Goal: Task Accomplishment & Management: Manage account settings

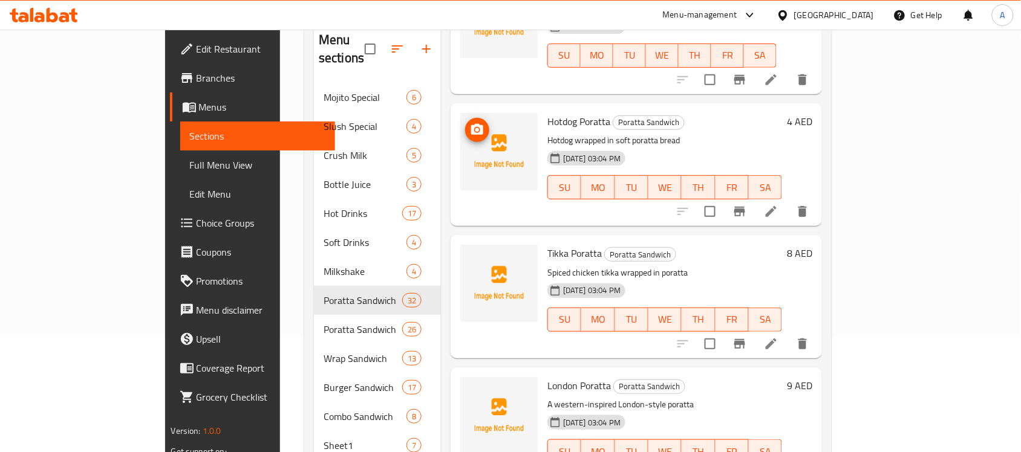
scroll to position [3044, 0]
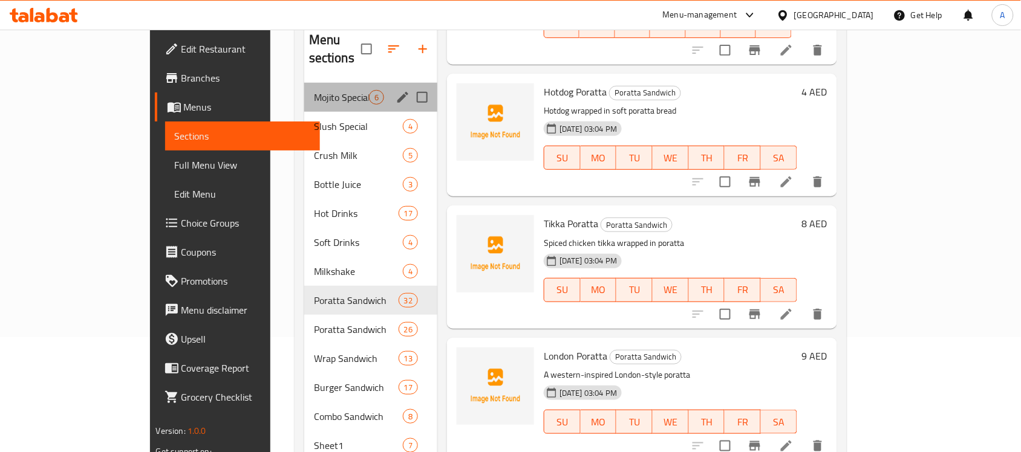
click at [304, 91] on div "Mojito Special 6" at bounding box center [370, 97] width 133 height 29
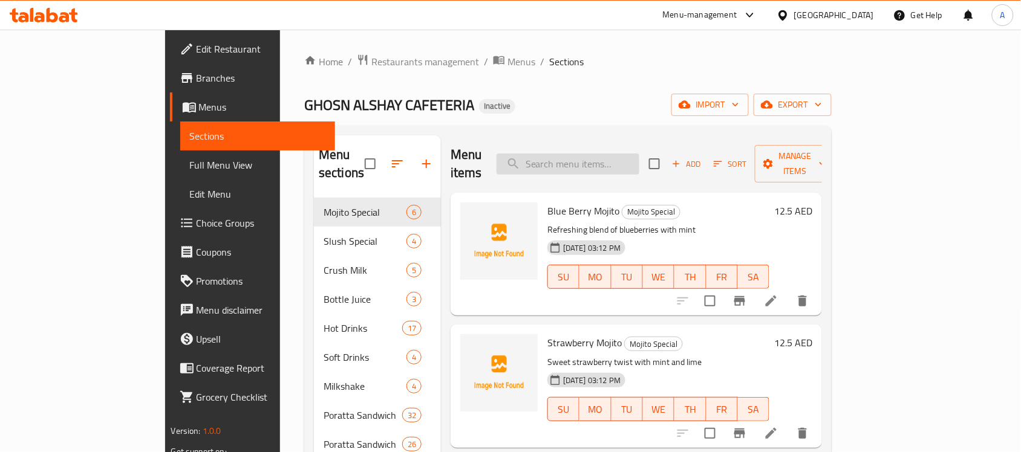
click at [599, 155] on input "search" at bounding box center [568, 164] width 143 height 21
paste input "Oman Chips/Amwaj Cheese Poratta"
type input "Oman Chips/Amwaj Cheese Poratta"
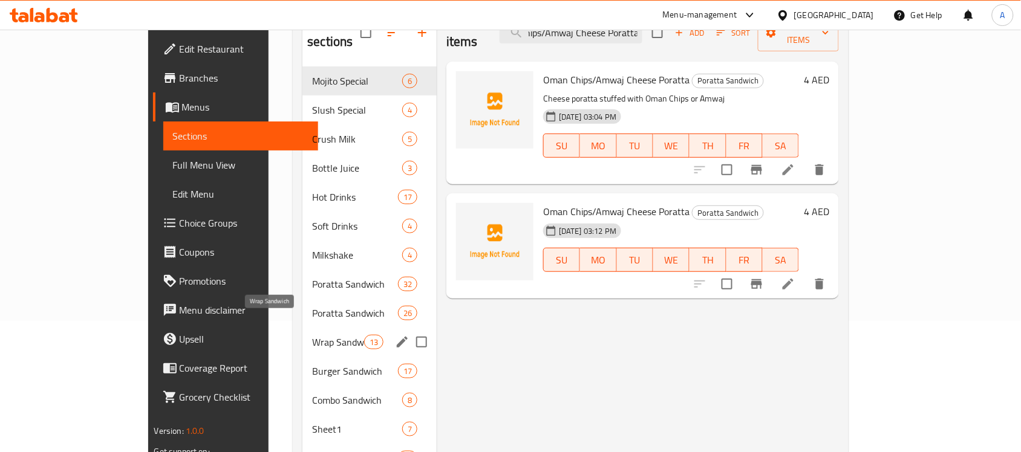
scroll to position [134, 0]
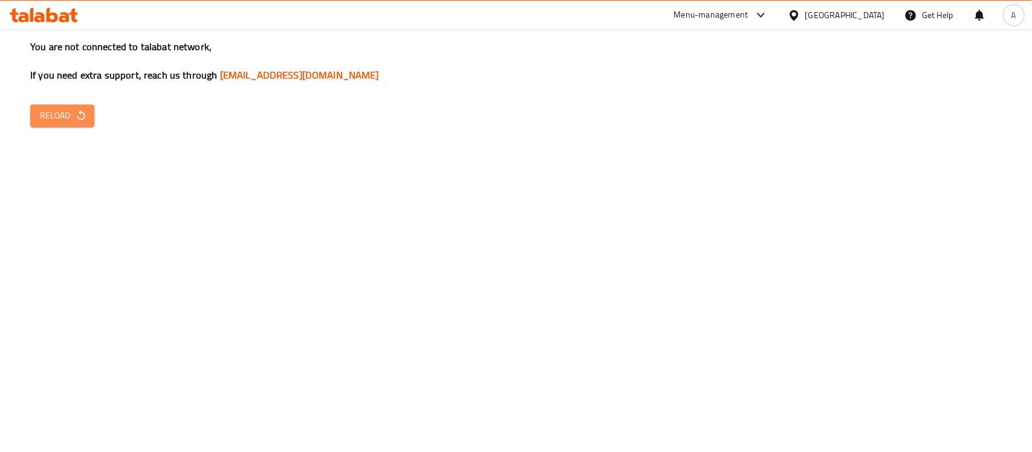
click at [50, 120] on span "Reload" at bounding box center [62, 115] width 45 height 15
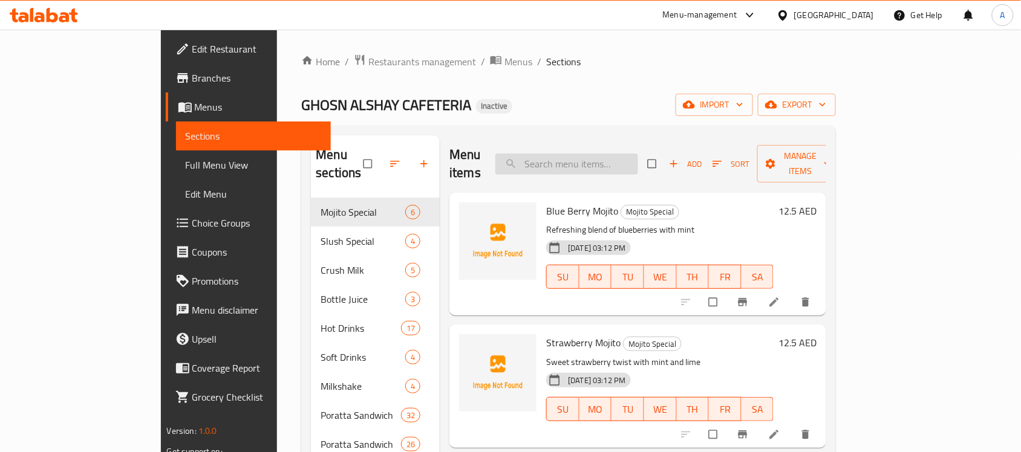
click at [614, 159] on input "search" at bounding box center [566, 164] width 143 height 21
paste input "Oman Chips/Amwaj Cheese Poratta"
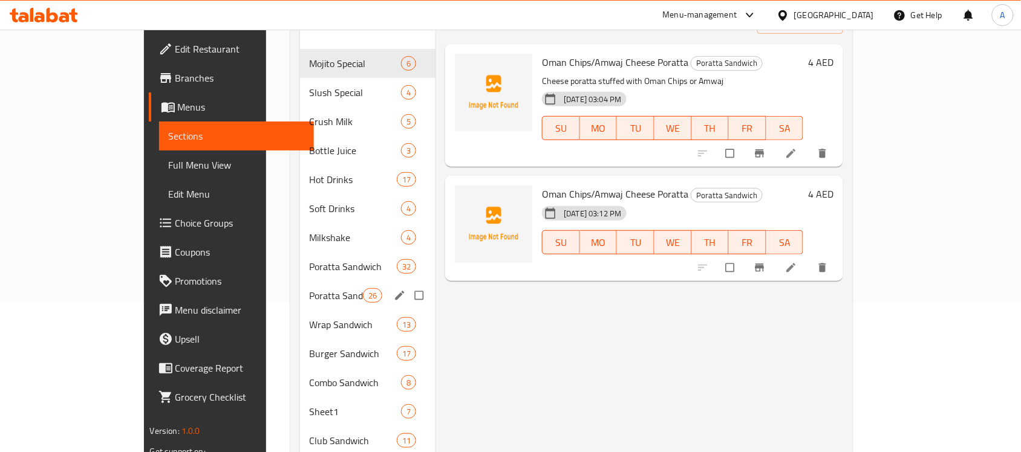
scroll to position [149, 0]
type input "Oman Chips/Amwaj Cheese Poratta"
click at [308, 257] on div "Poratta Sandwich 32" at bounding box center [368, 266] width 136 height 29
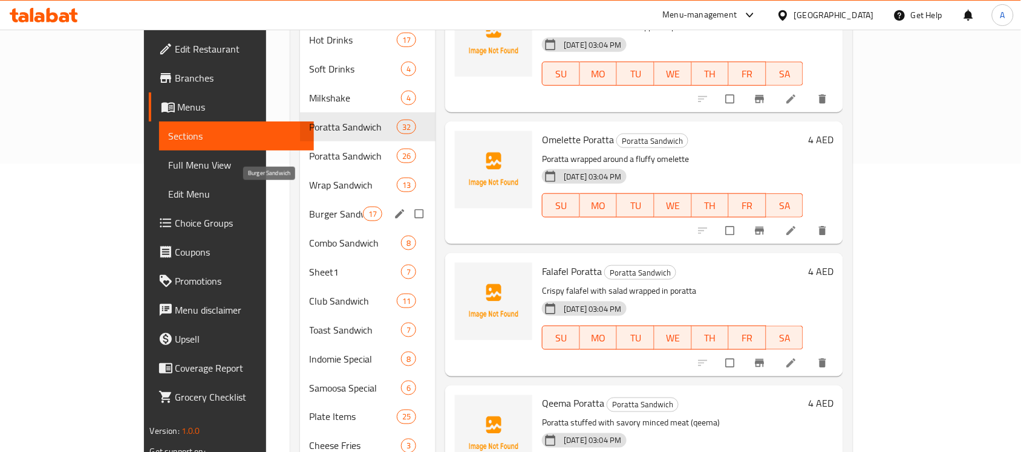
scroll to position [285, 0]
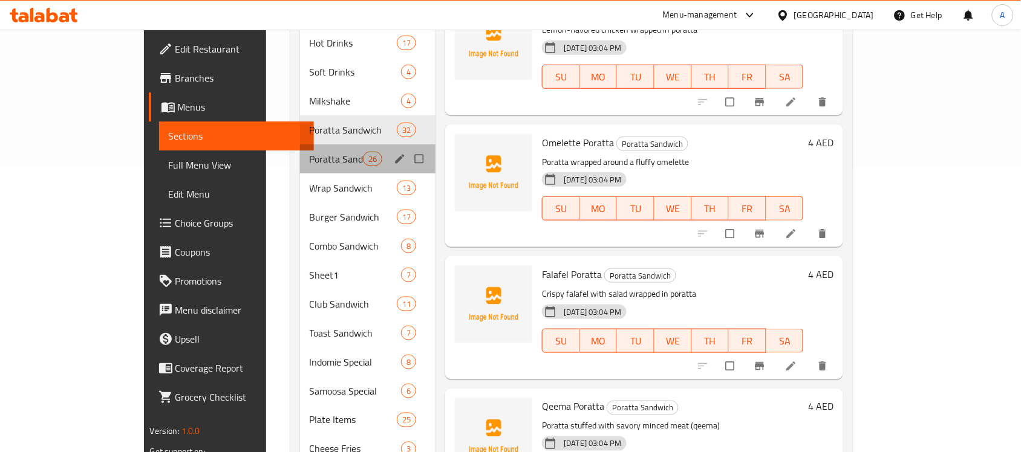
click at [300, 152] on div "Poratta Sandwich 26" at bounding box center [368, 159] width 136 height 29
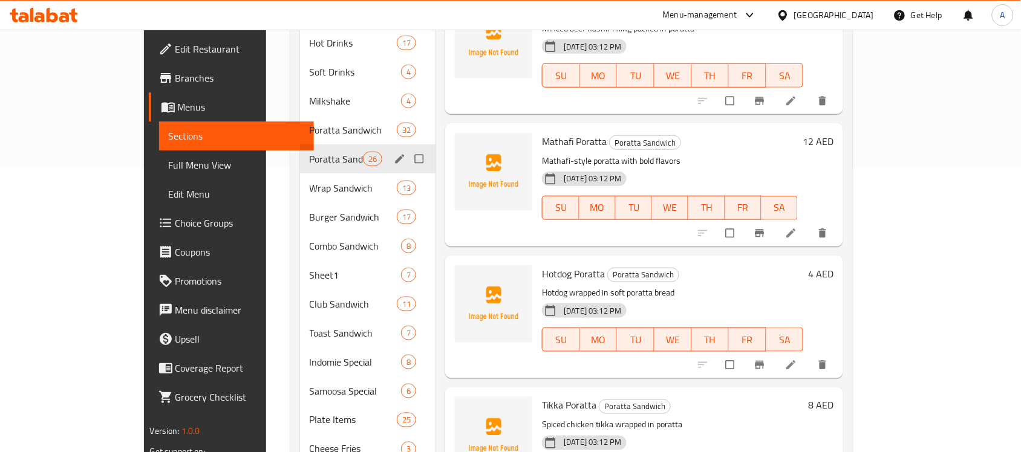
scroll to position [2672, 0]
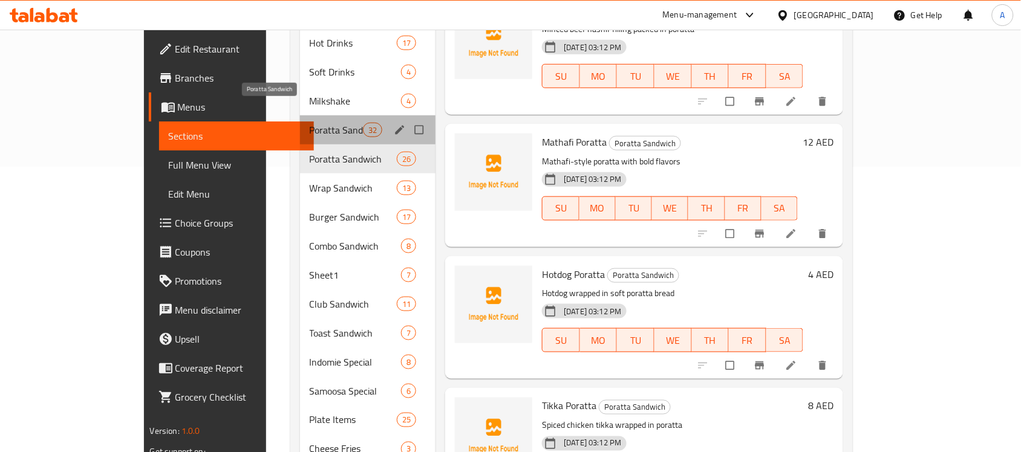
click at [310, 123] on span "Poratta Sandwich" at bounding box center [336, 130] width 53 height 15
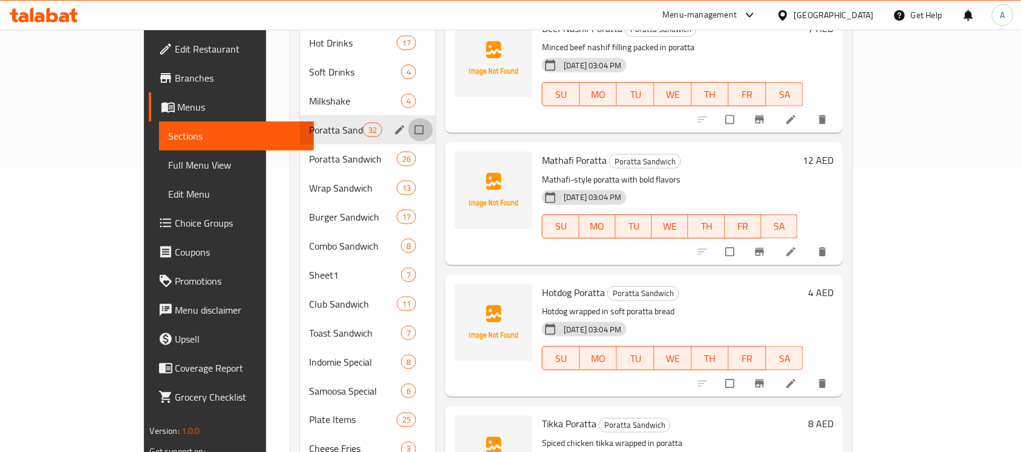
click at [408, 119] on input "Menu sections" at bounding box center [420, 130] width 25 height 23
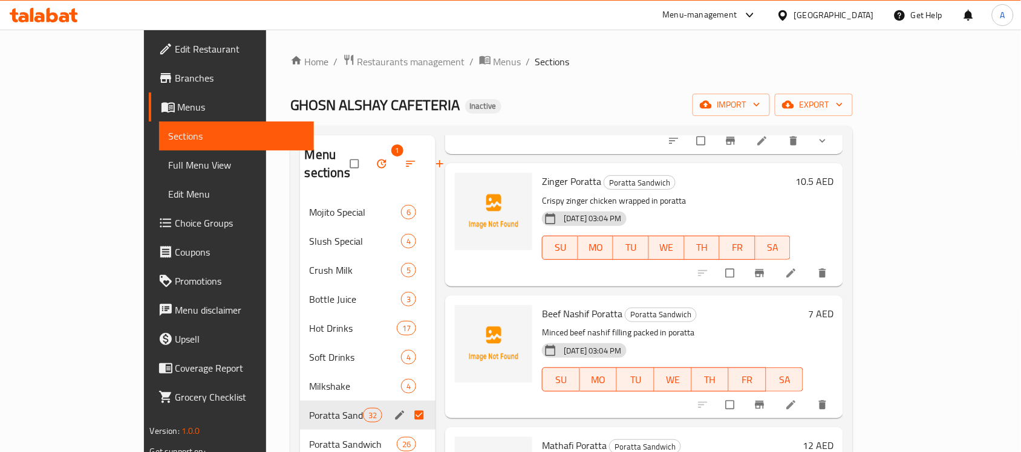
scroll to position [1, 0]
click at [408, 403] on input "Menu sections" at bounding box center [420, 414] width 25 height 23
checkbox input "false"
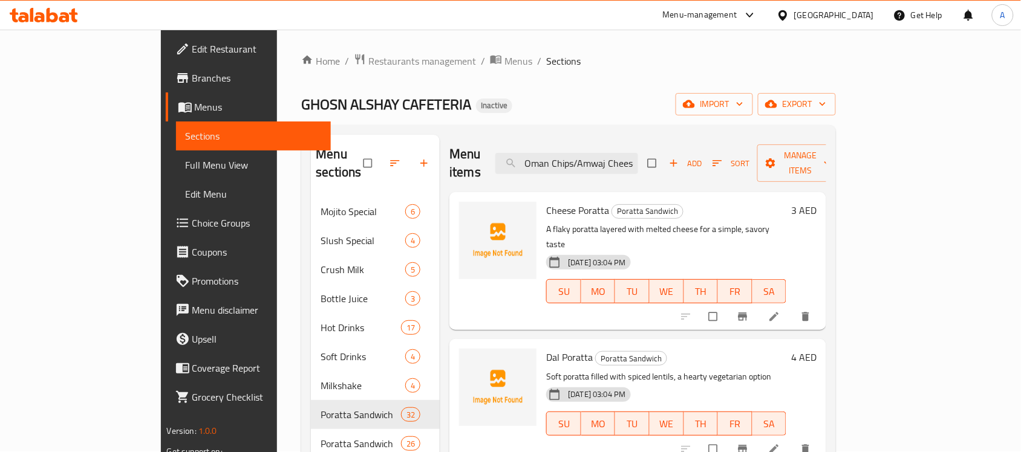
scroll to position [0, 0]
click at [628, 154] on input "Oman Chips/Amwaj Cheese Poratta" at bounding box center [566, 164] width 143 height 21
paste input "Oman Chips/Amwaj Cheese Poratta"
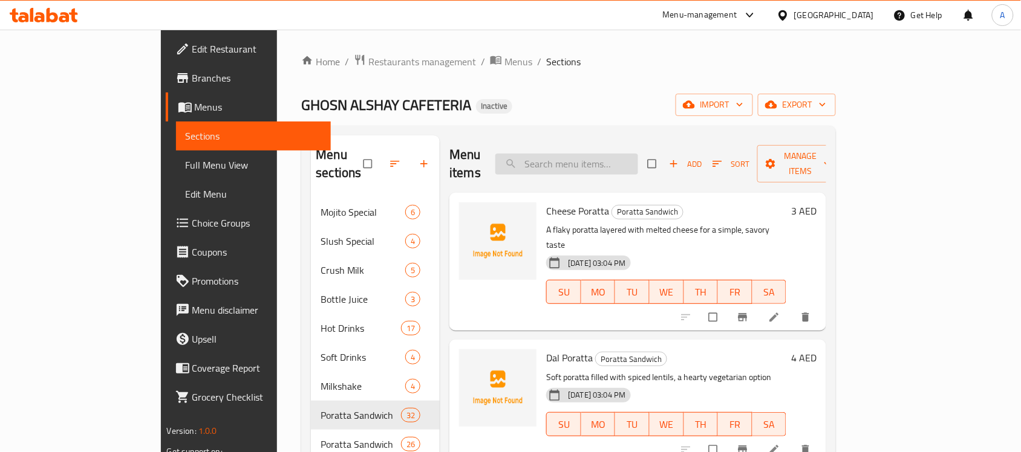
type input "Oman Chips/Amwaj Cheese Poratta"
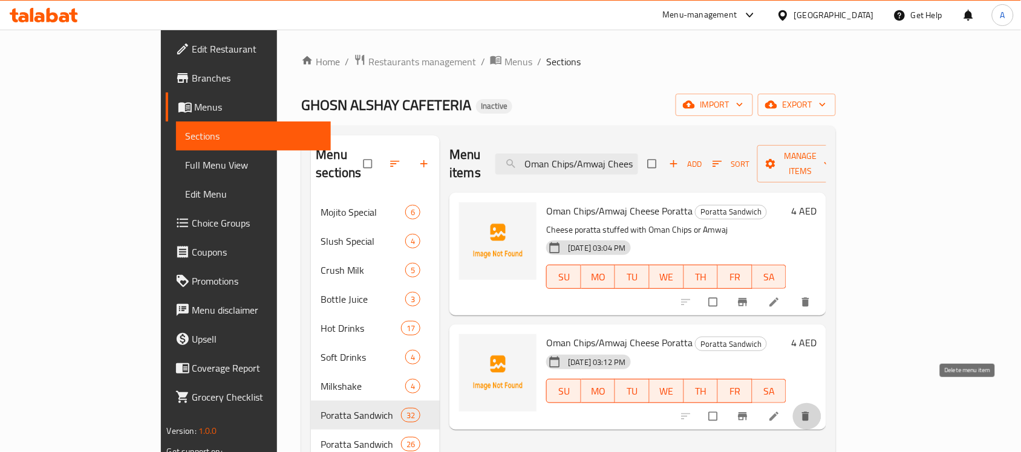
click at [810, 412] on icon "delete" at bounding box center [806, 416] width 7 height 9
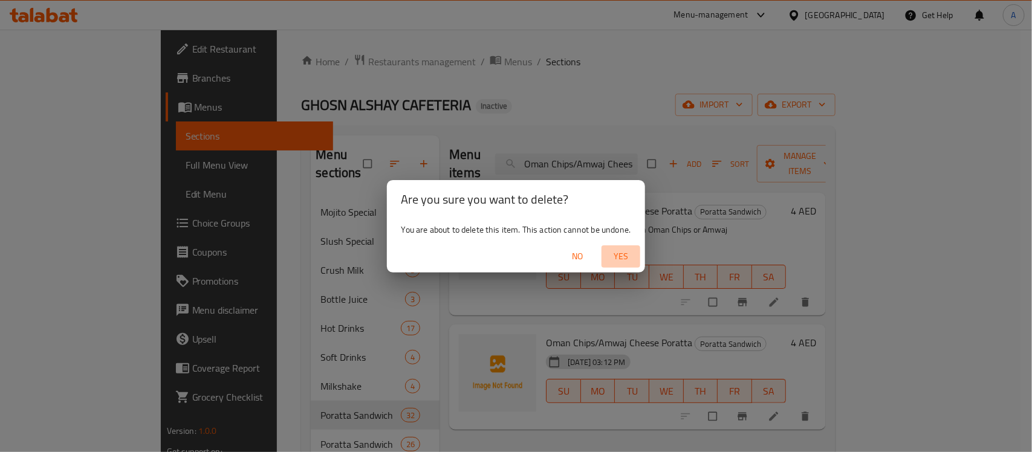
click at [627, 258] on span "Yes" at bounding box center [621, 256] width 29 height 15
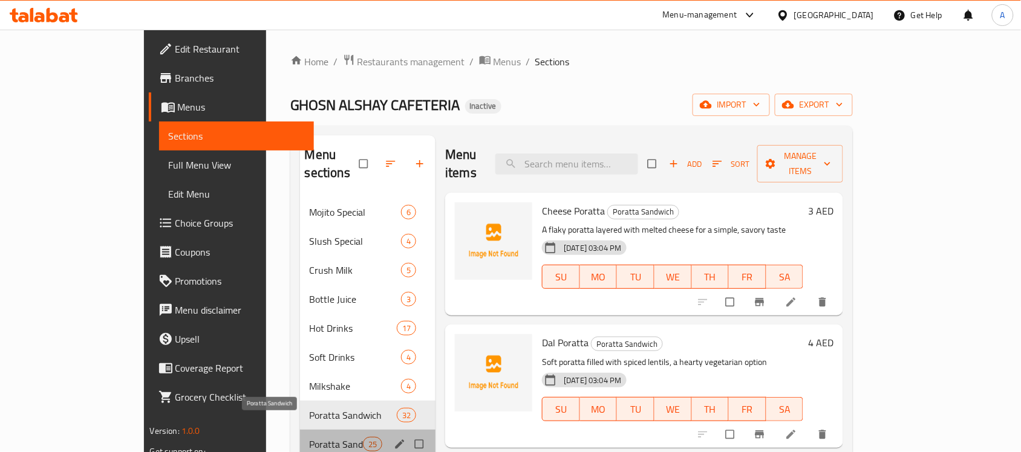
click at [310, 437] on span "Poratta Sandwich" at bounding box center [336, 444] width 53 height 15
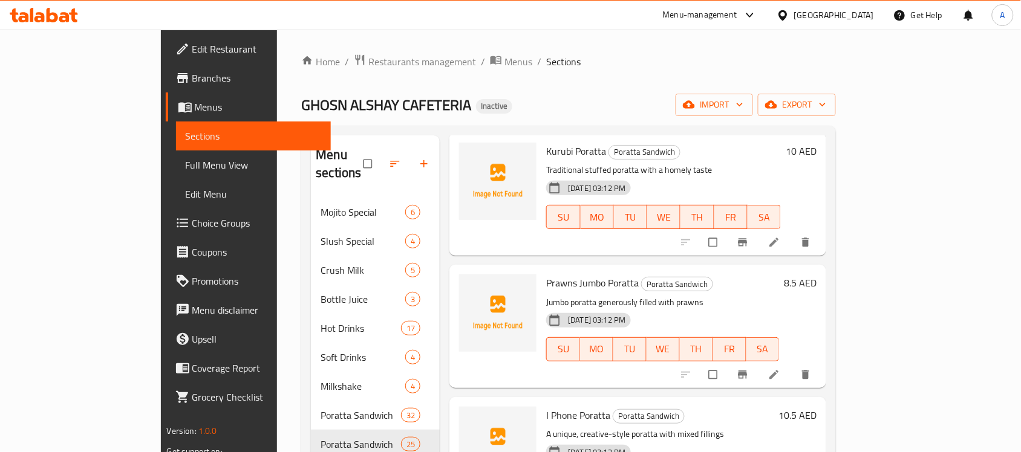
scroll to position [867, 0]
click at [751, 276] on h6 "Prawns Jumbo Poratta Poratta Sandwich" at bounding box center [662, 284] width 233 height 17
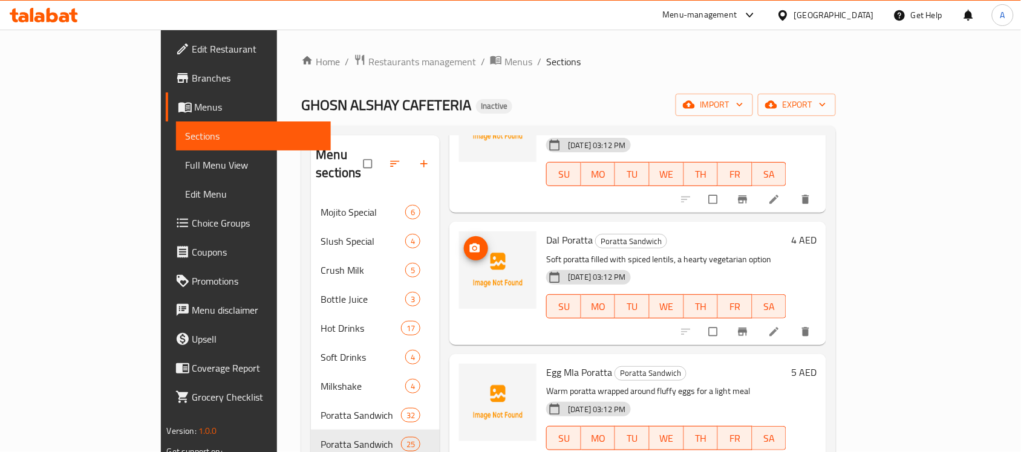
scroll to position [0, 0]
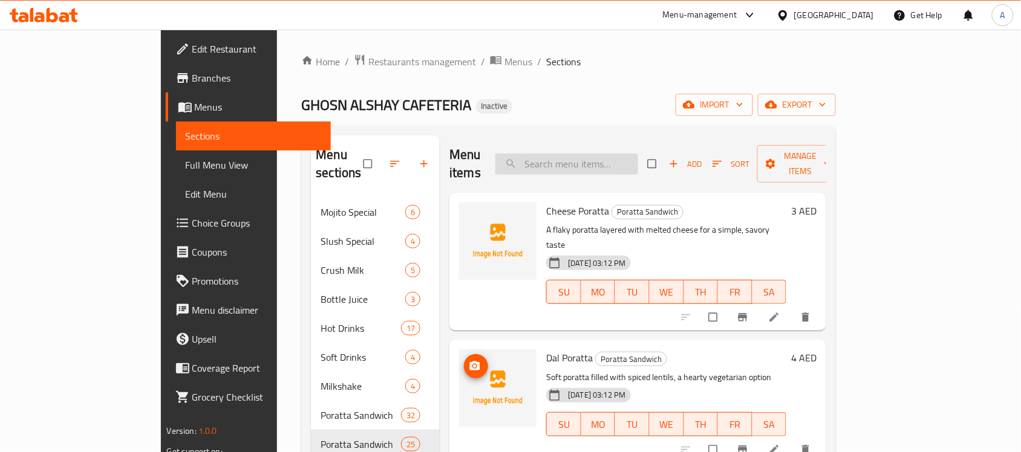
paste input "Soft Drink (Can)"
click at [600, 156] on input "search" at bounding box center [566, 164] width 143 height 21
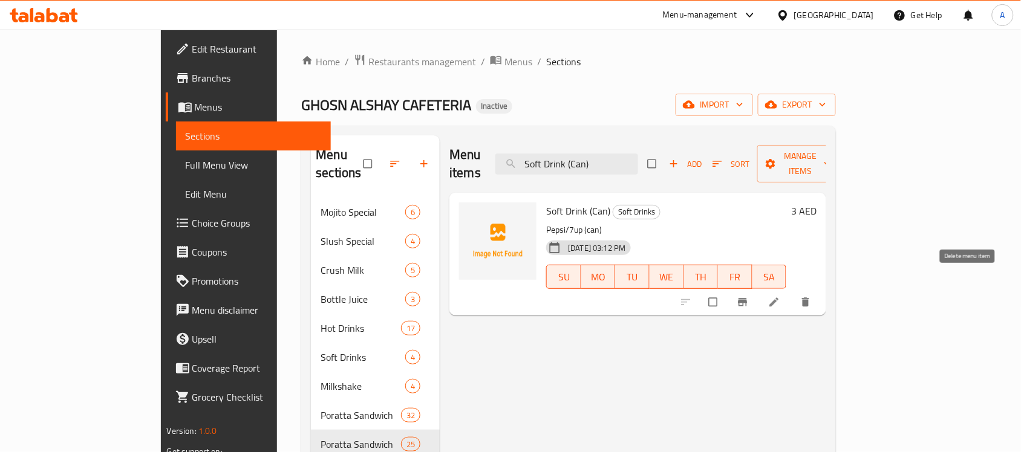
type input "Soft Drink (Can)"
click at [810, 298] on icon "delete" at bounding box center [806, 302] width 7 height 9
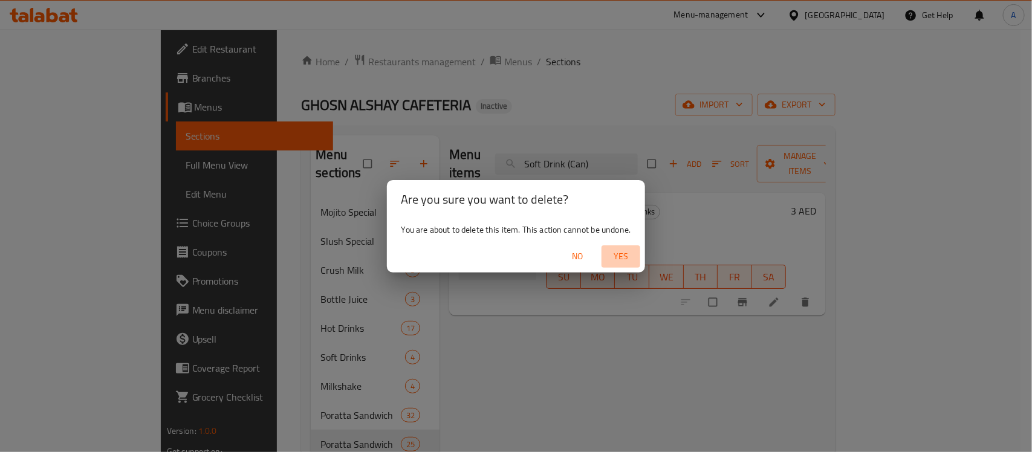
click at [630, 258] on span "Yes" at bounding box center [621, 256] width 29 height 15
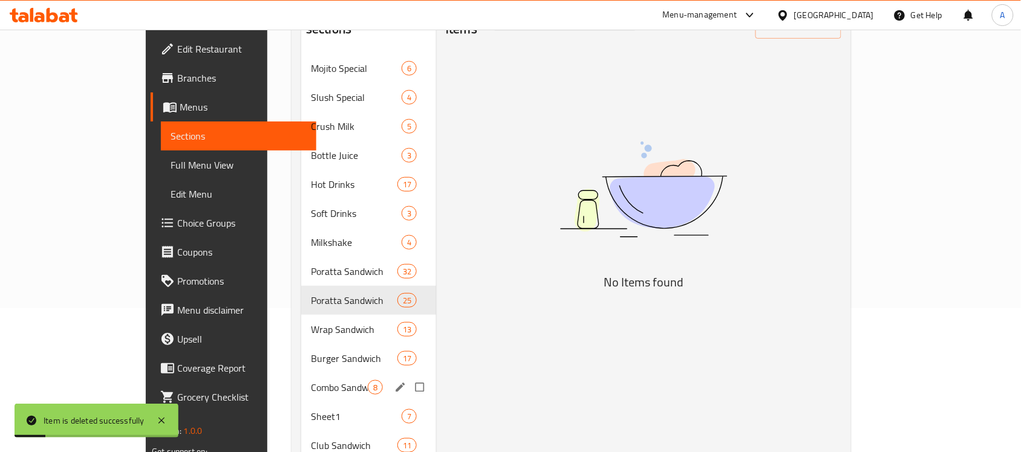
scroll to position [140, 0]
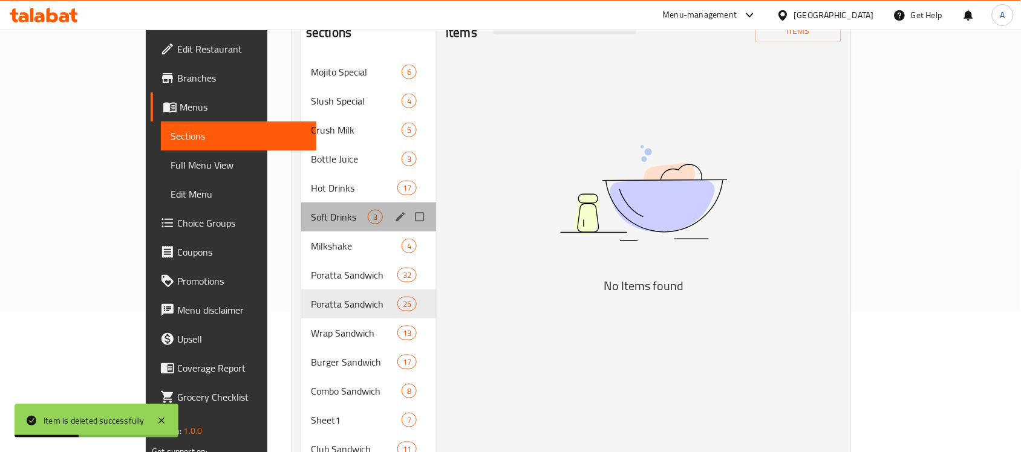
click at [301, 212] on div "Soft Drinks 3" at bounding box center [368, 217] width 135 height 29
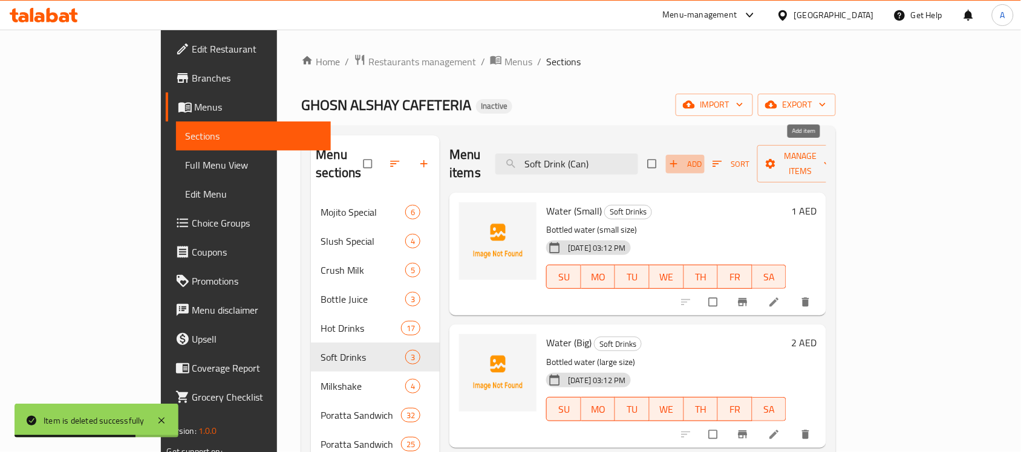
click at [680, 158] on icon "button" at bounding box center [674, 164] width 12 height 12
